Goal: Check status: Check status

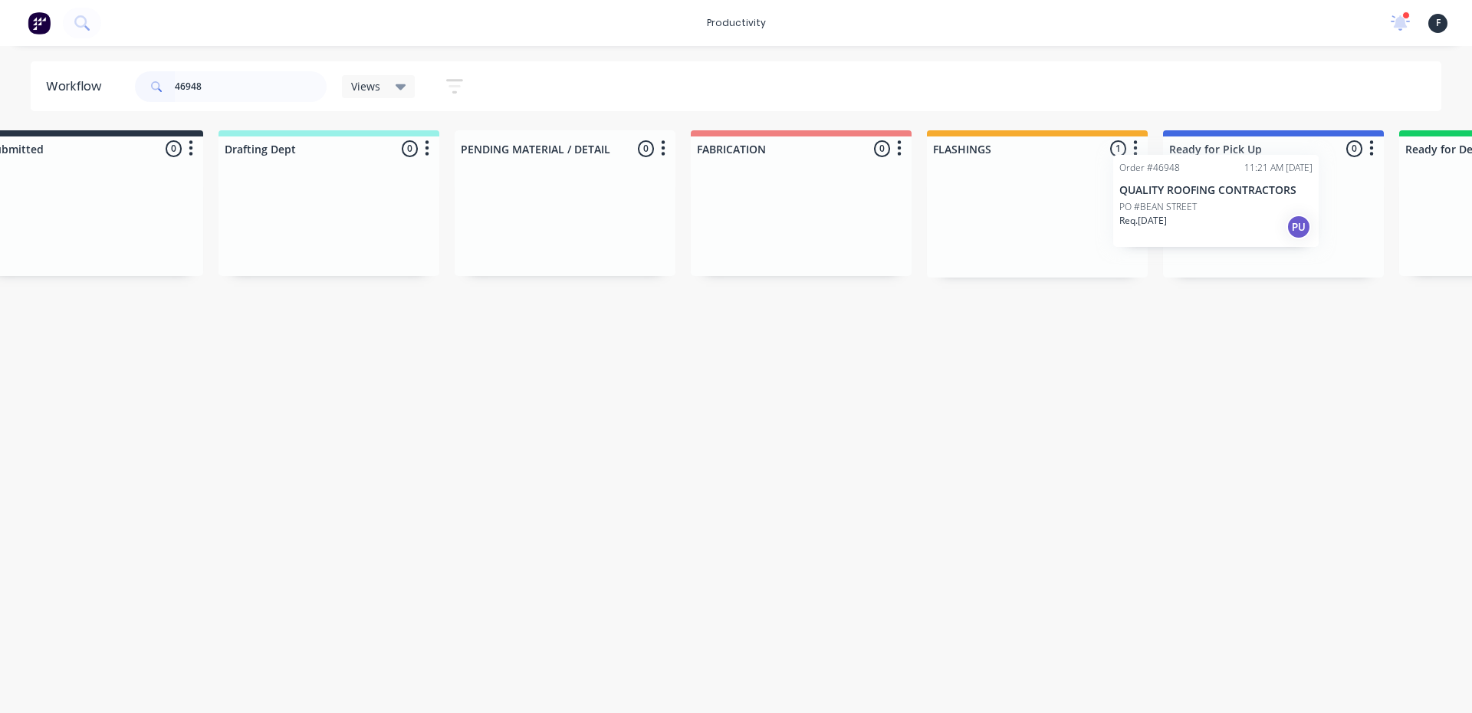
drag, startPoint x: 1088, startPoint y: 241, endPoint x: 1222, endPoint y: 220, distance: 135.0
click at [1222, 220] on div "Submitted 0 Sort By Created date Required date Order number Customer name Most …" at bounding box center [1216, 203] width 2557 height 147
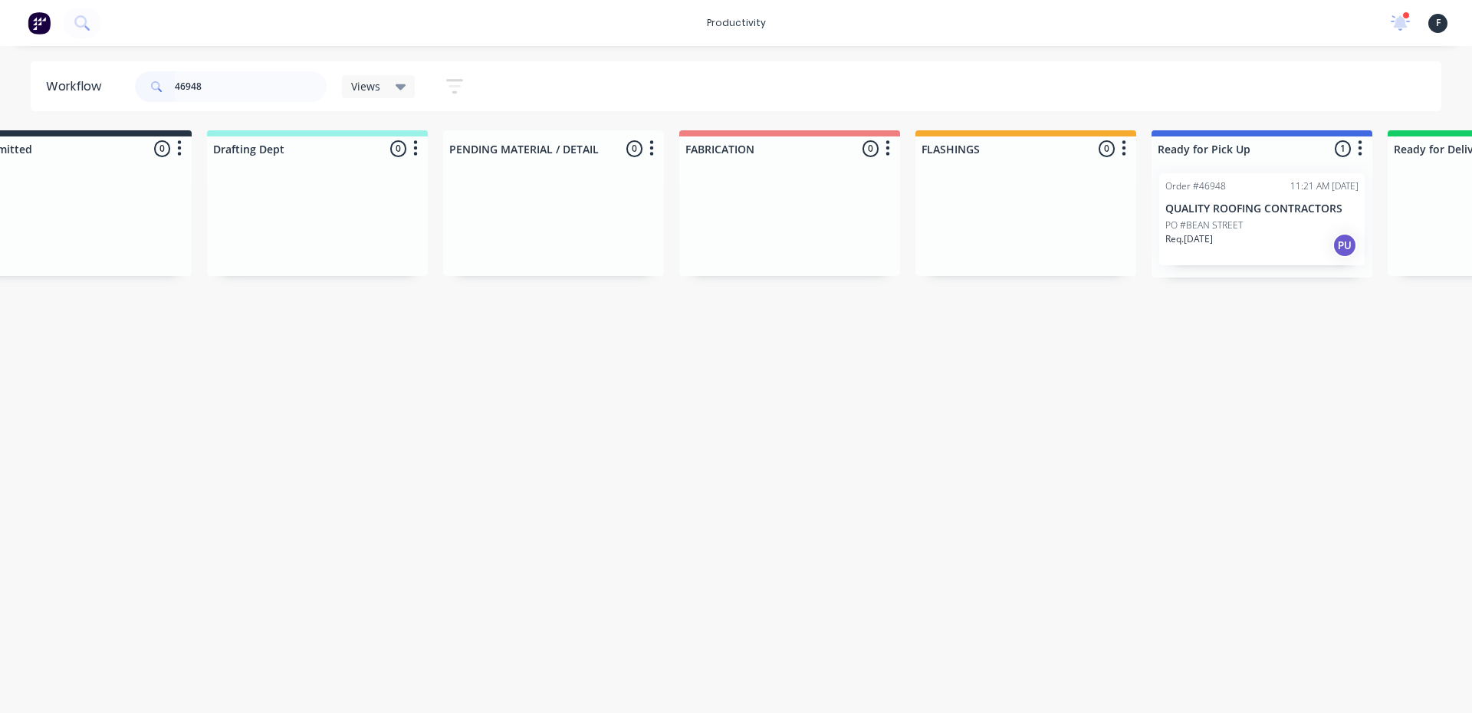
type input "46948"
click at [1222, 220] on p "PO #BEAN STREET" at bounding box center [1204, 226] width 77 height 14
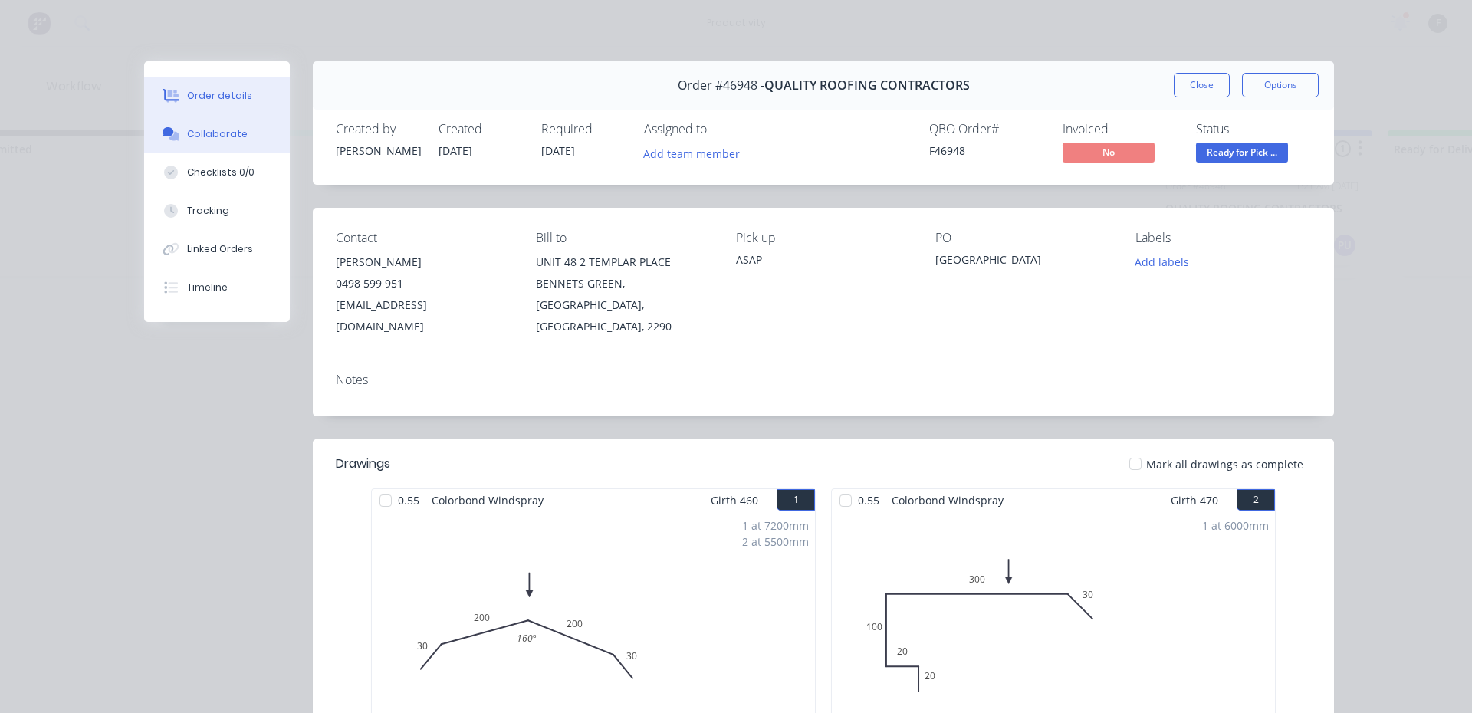
click at [173, 133] on icon at bounding box center [172, 134] width 18 height 14
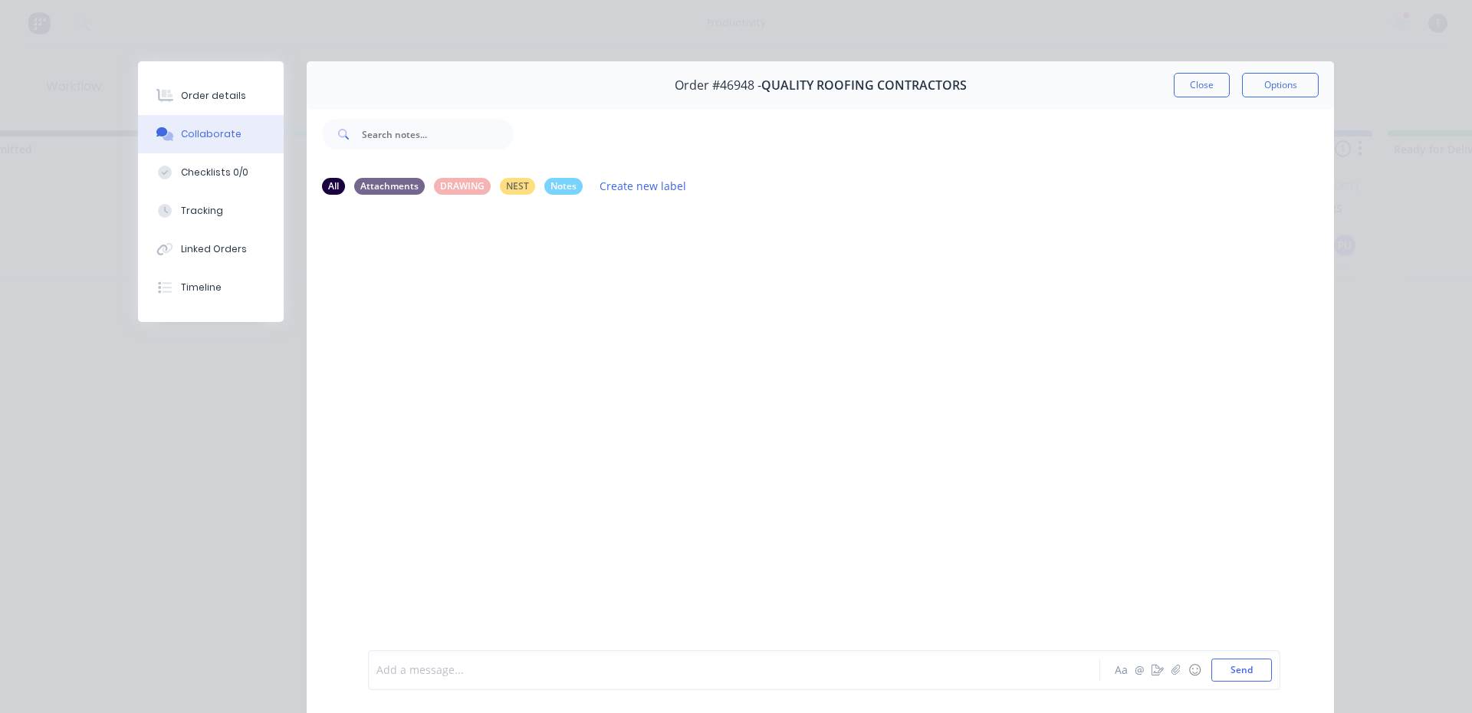
click at [423, 663] on div at bounding box center [712, 671] width 671 height 16
